Goal: Task Accomplishment & Management: Use online tool/utility

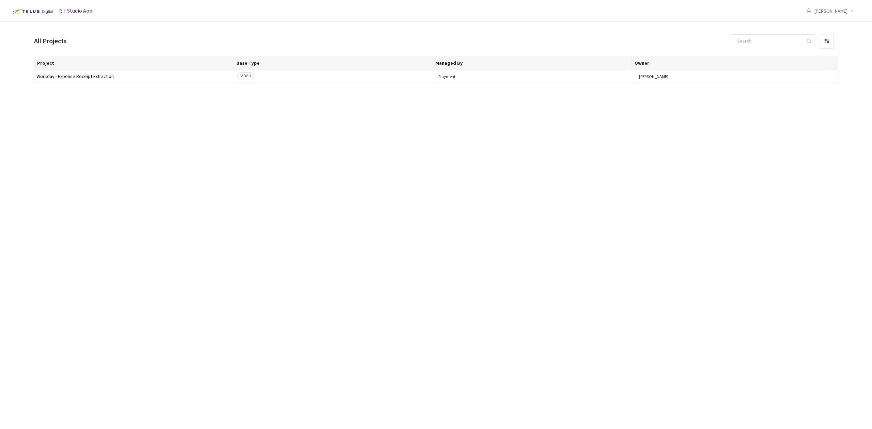
click at [854, 9] on icon "down" at bounding box center [852, 10] width 3 height 3
click at [783, 55] on span "Settings" at bounding box center [819, 55] width 75 height 7
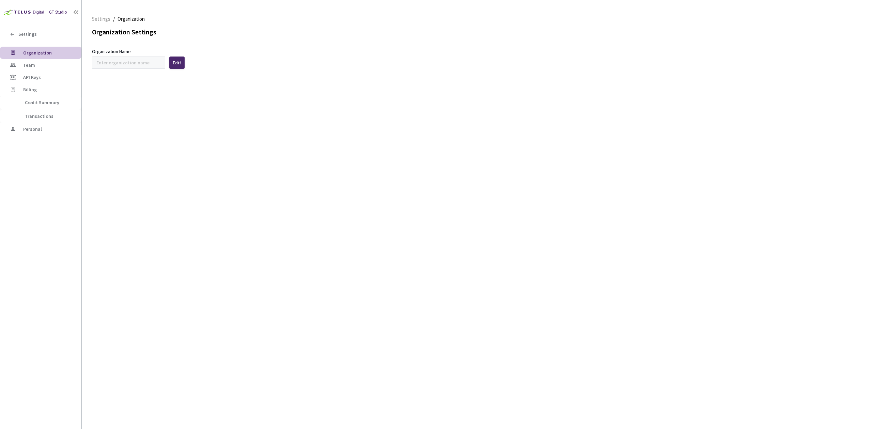
type input "Workday"
click at [33, 65] on span "Team" at bounding box center [29, 65] width 12 height 6
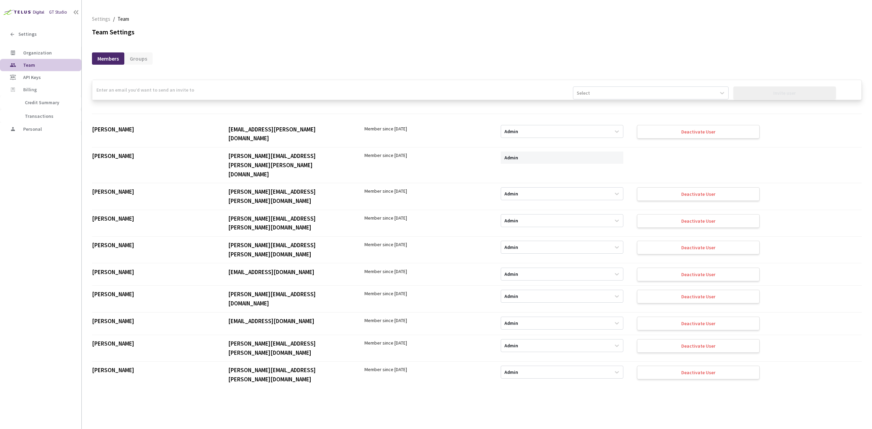
click at [289, 90] on input "email" at bounding box center [332, 90] width 481 height 20
click at [722, 93] on icon at bounding box center [722, 93] width 7 height 7
click at [565, 53] on div "Members Groups" at bounding box center [477, 55] width 770 height 15
click at [18, 34] on div "Settings" at bounding box center [40, 34] width 81 height 14
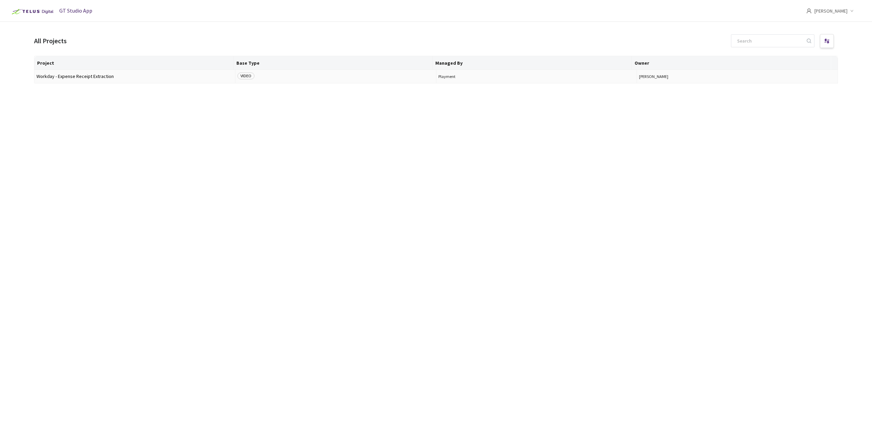
click at [70, 78] on span "Workday - Expense Receipt Extraction" at bounding box center [134, 76] width 197 height 5
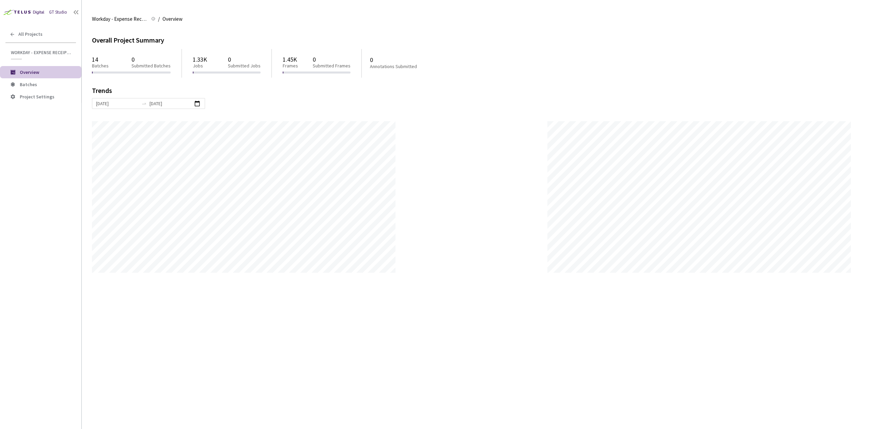
scroll to position [429, 872]
click at [31, 83] on span "Batches" at bounding box center [28, 84] width 17 height 6
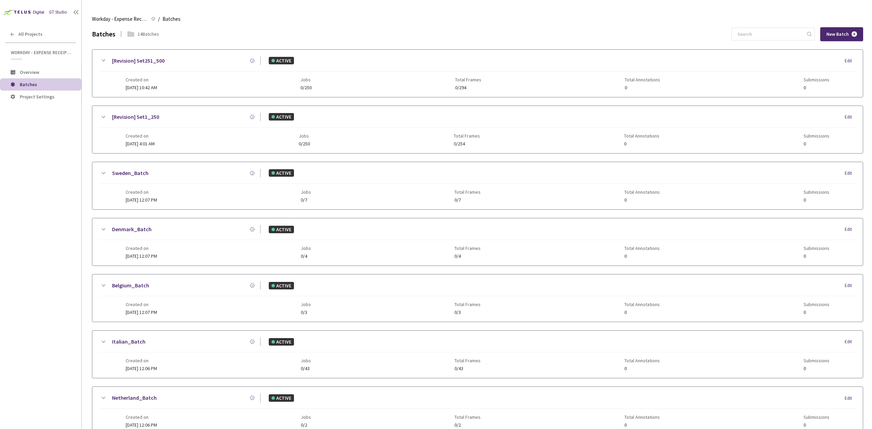
click at [30, 85] on span "Batches" at bounding box center [28, 84] width 17 height 6
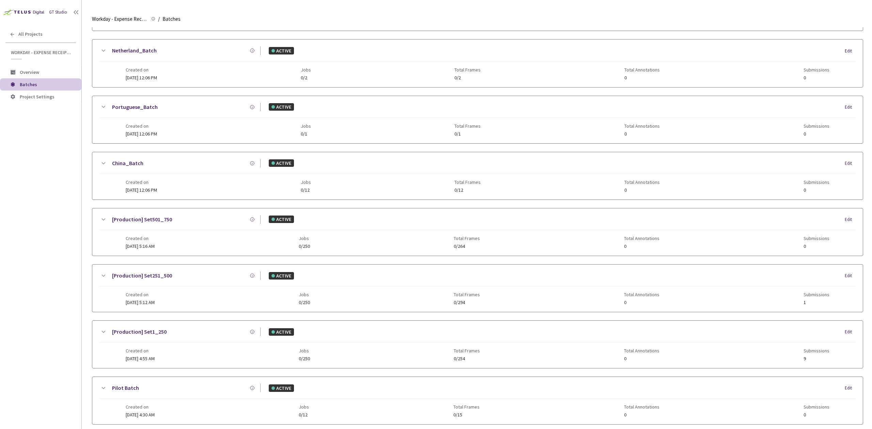
scroll to position [363, 0]
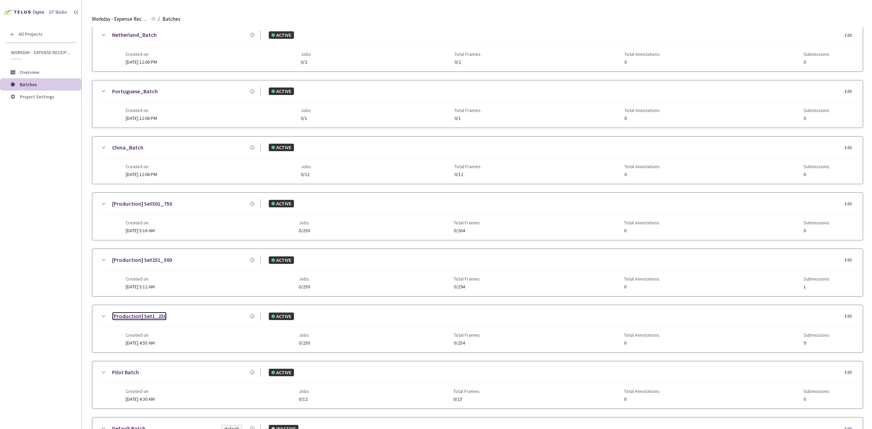
click at [152, 321] on link "[Production] Set1_250" at bounding box center [139, 316] width 55 height 9
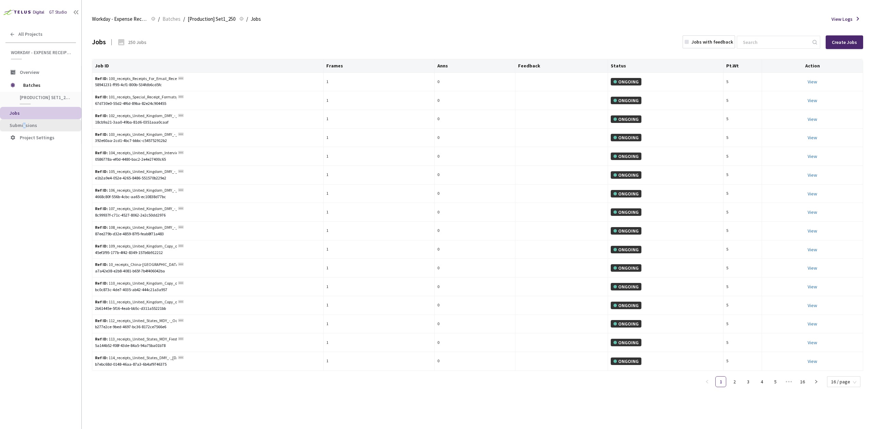
click at [24, 127] on span "Submissions" at bounding box center [24, 125] width 28 height 6
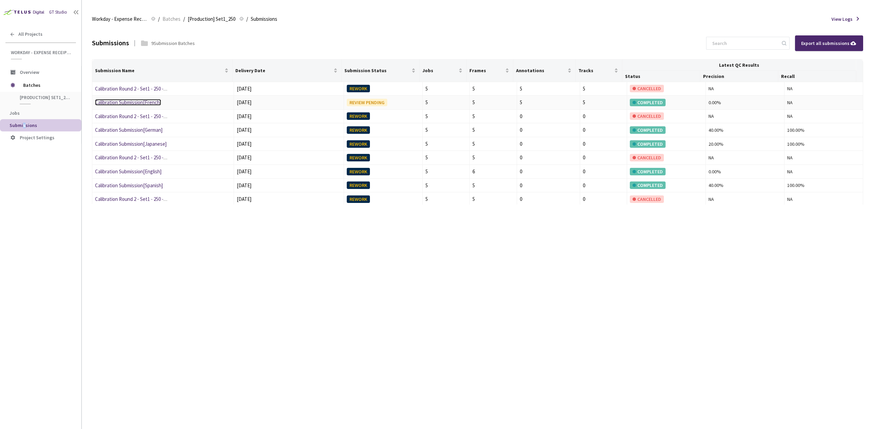
click at [141, 104] on link "Calibration Submission[French]" at bounding box center [128, 102] width 66 height 6
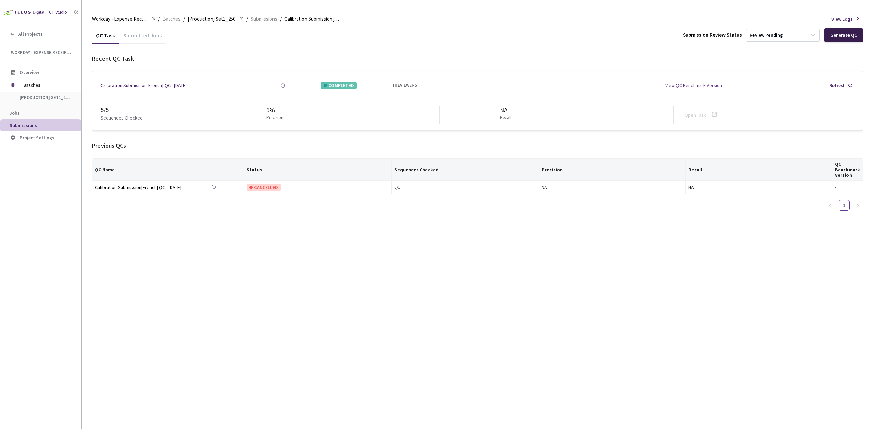
click at [844, 33] on div "Generate QC" at bounding box center [844, 34] width 27 height 5
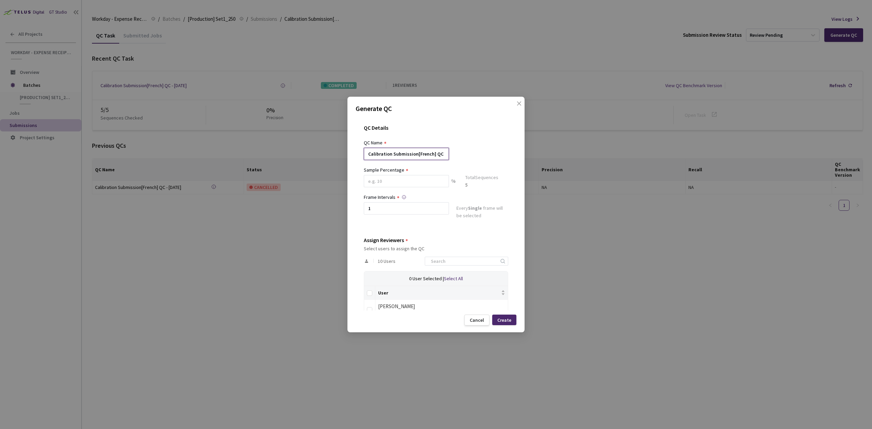
click at [368, 153] on input "Calibration Submission[French] QC - [DATE]" at bounding box center [406, 154] width 85 height 12
type input "Test QC (French PB1)"
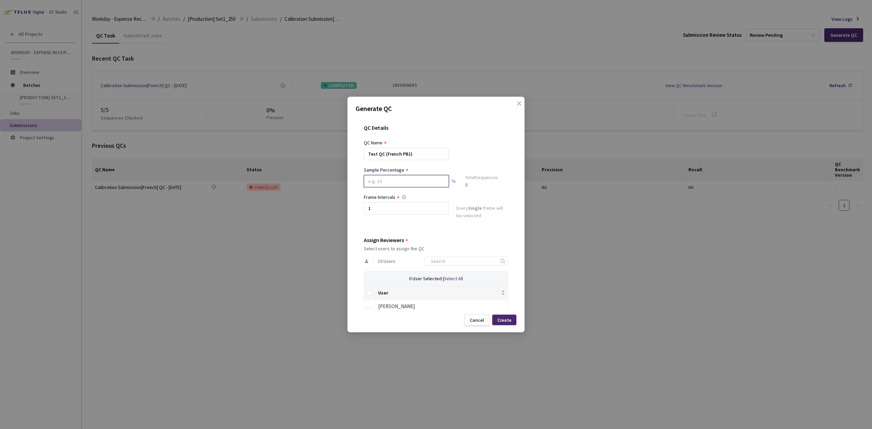
click at [420, 181] on input at bounding box center [406, 181] width 85 height 12
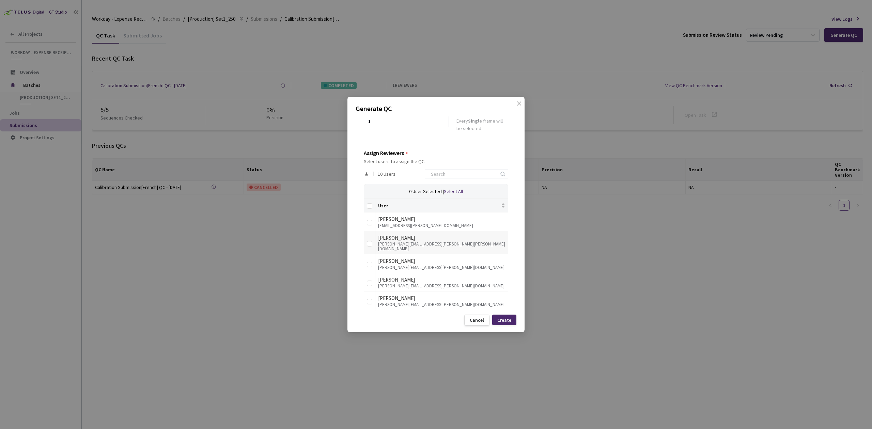
scroll to position [91, 0]
type input "100"
click at [371, 241] on input "checkbox" at bounding box center [369, 243] width 5 height 5
checkbox input "true"
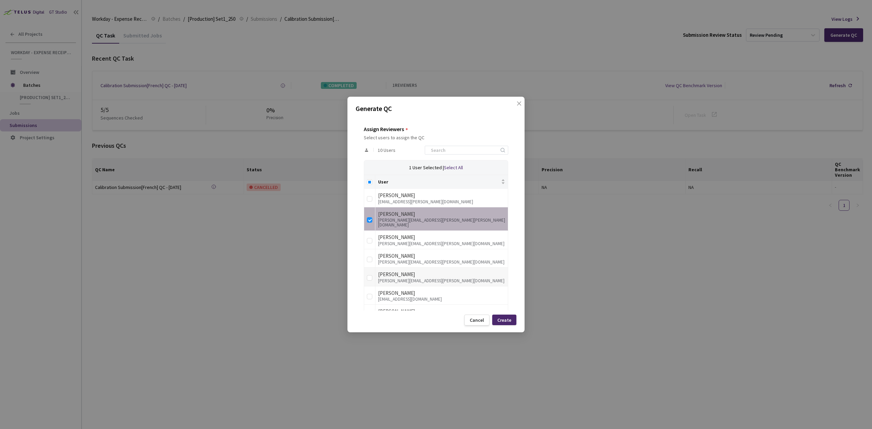
scroll to position [136, 0]
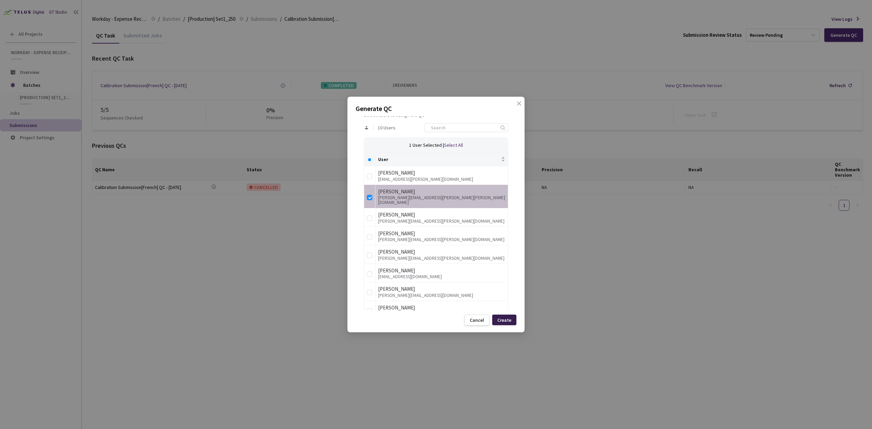
click at [511, 321] on div "Create" at bounding box center [505, 320] width 14 height 5
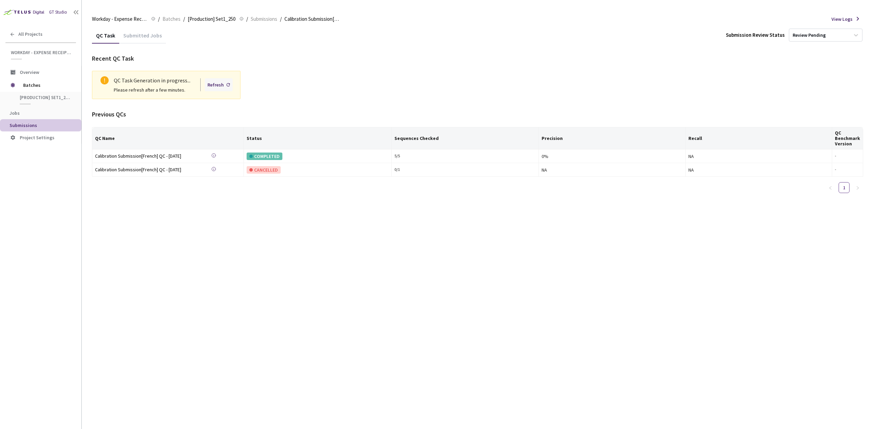
click at [221, 82] on div "Refresh" at bounding box center [216, 84] width 16 height 7
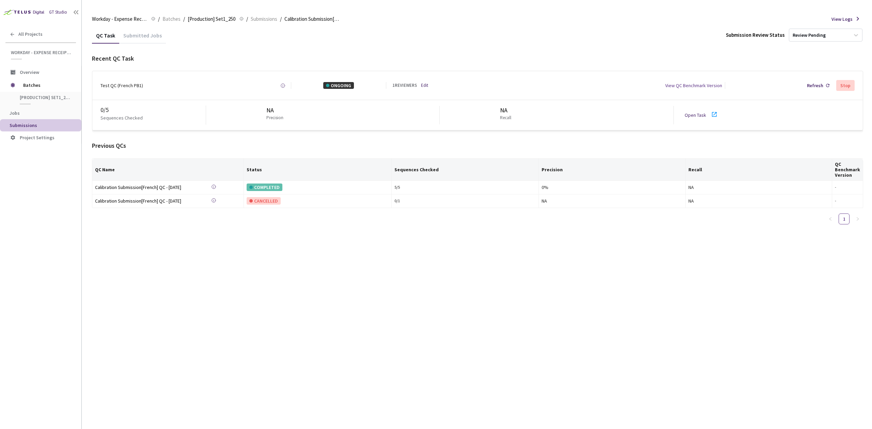
click at [713, 114] on icon at bounding box center [715, 114] width 8 height 8
click at [846, 85] on div "Stop" at bounding box center [846, 85] width 10 height 5
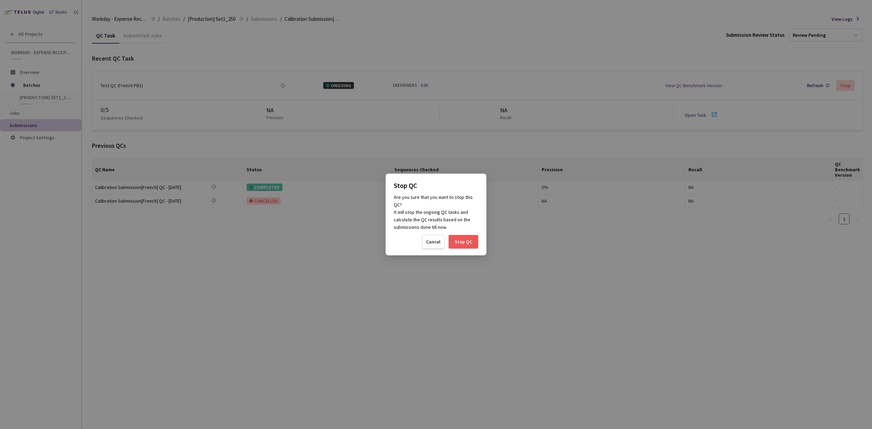
click at [474, 240] on div "Stop QC" at bounding box center [464, 242] width 30 height 14
